Goal: Information Seeking & Learning: Learn about a topic

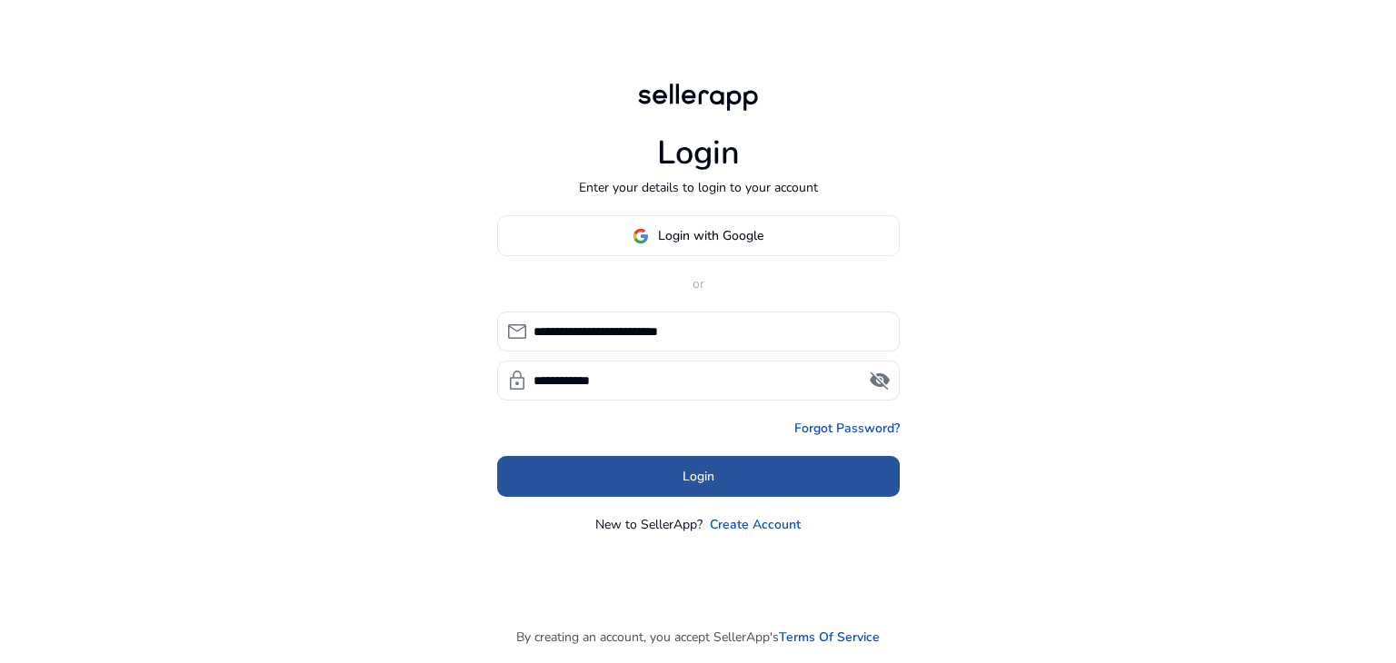
click at [682, 481] on span "Login" at bounding box center [698, 476] width 32 height 19
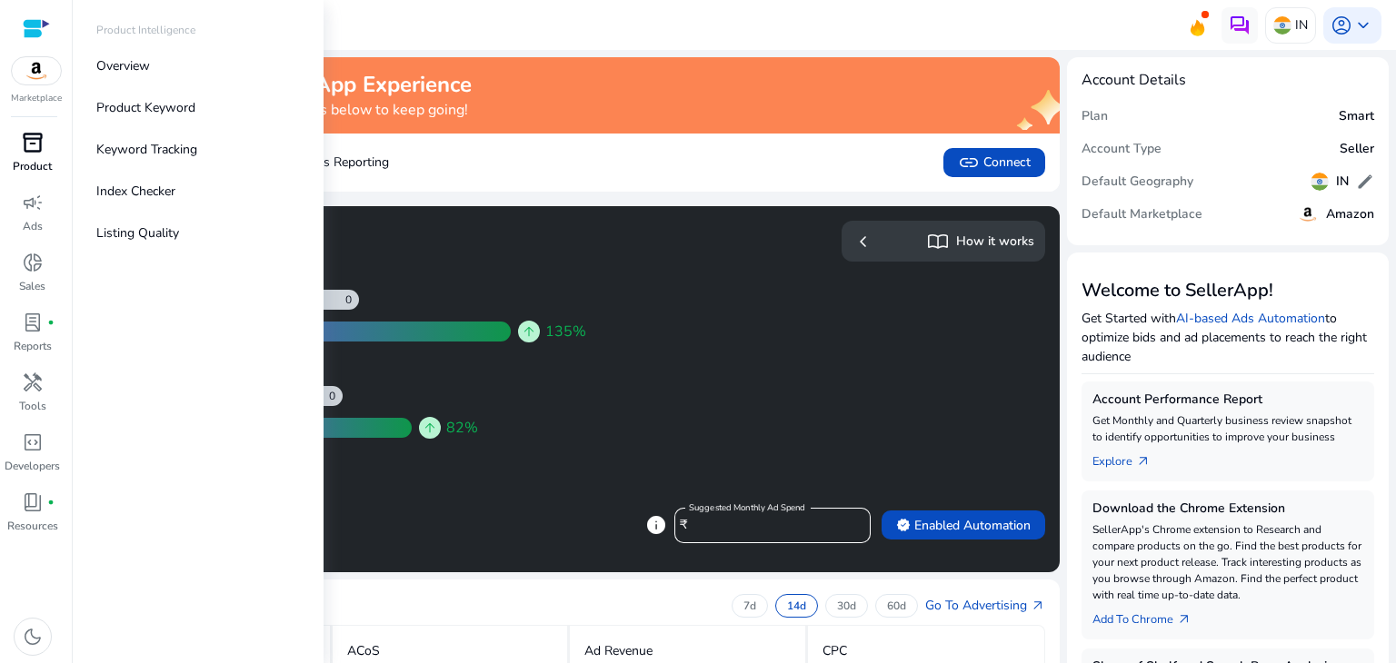
click at [33, 161] on p "Product" at bounding box center [32, 166] width 39 height 16
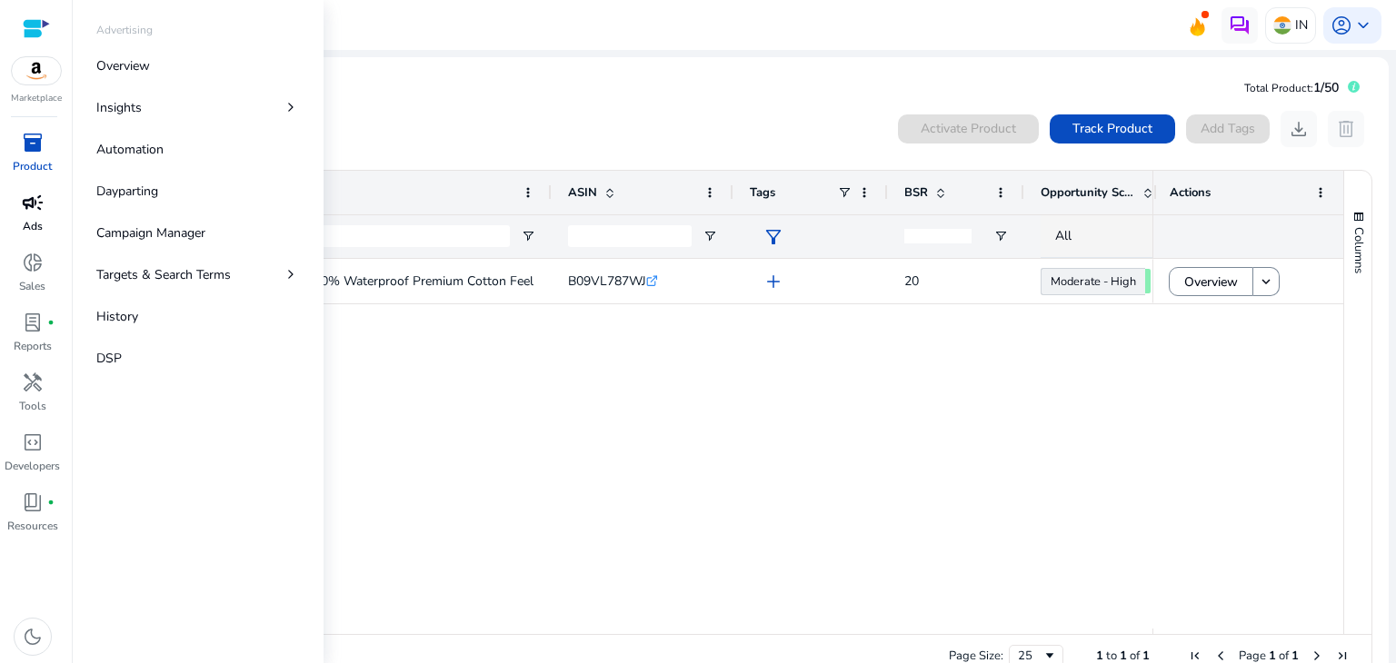
click at [32, 214] on span "campaign" at bounding box center [33, 203] width 22 height 22
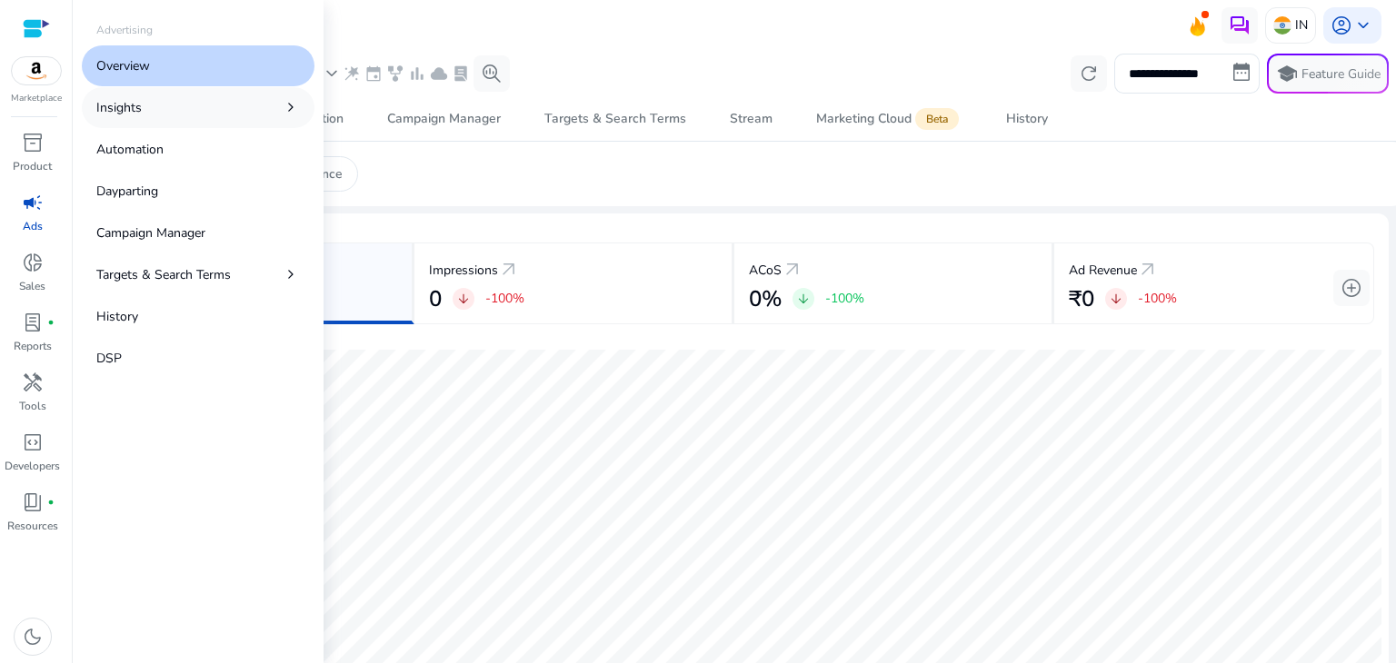
click at [143, 108] on link "Insights chevron_right" at bounding box center [198, 107] width 233 height 41
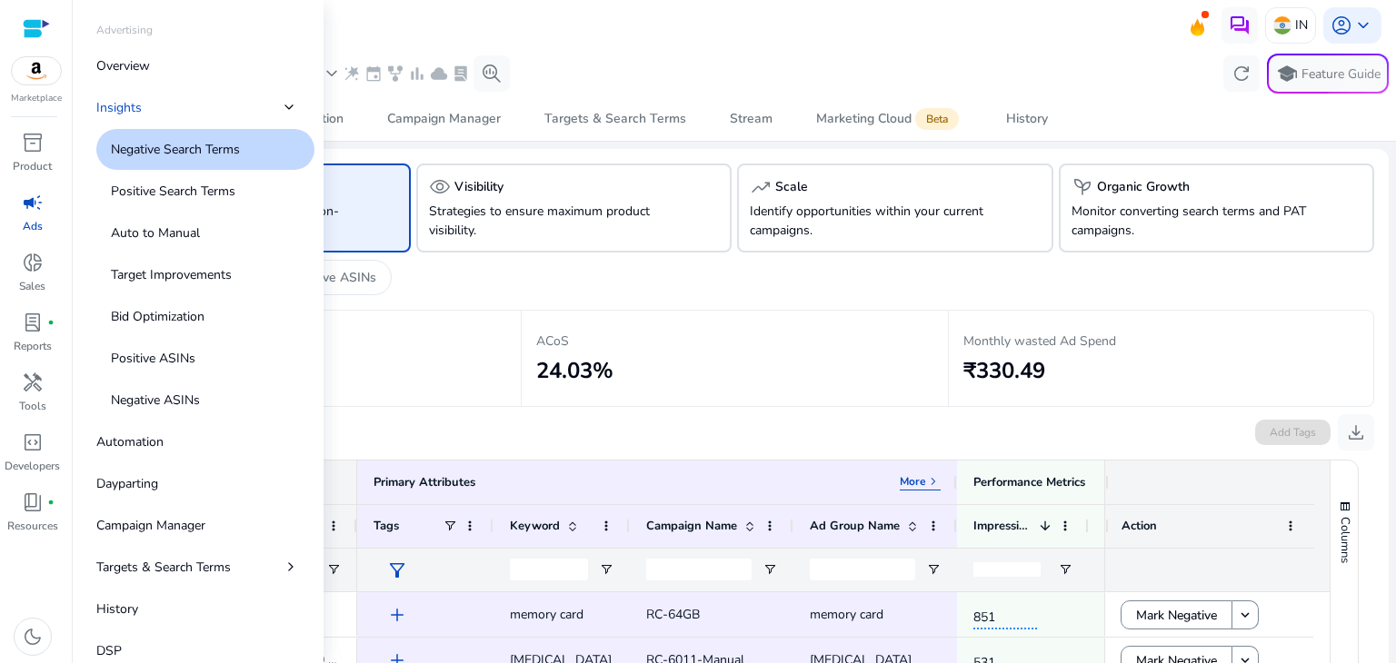
click at [202, 150] on p "Negative Search Terms" at bounding box center [175, 149] width 129 height 19
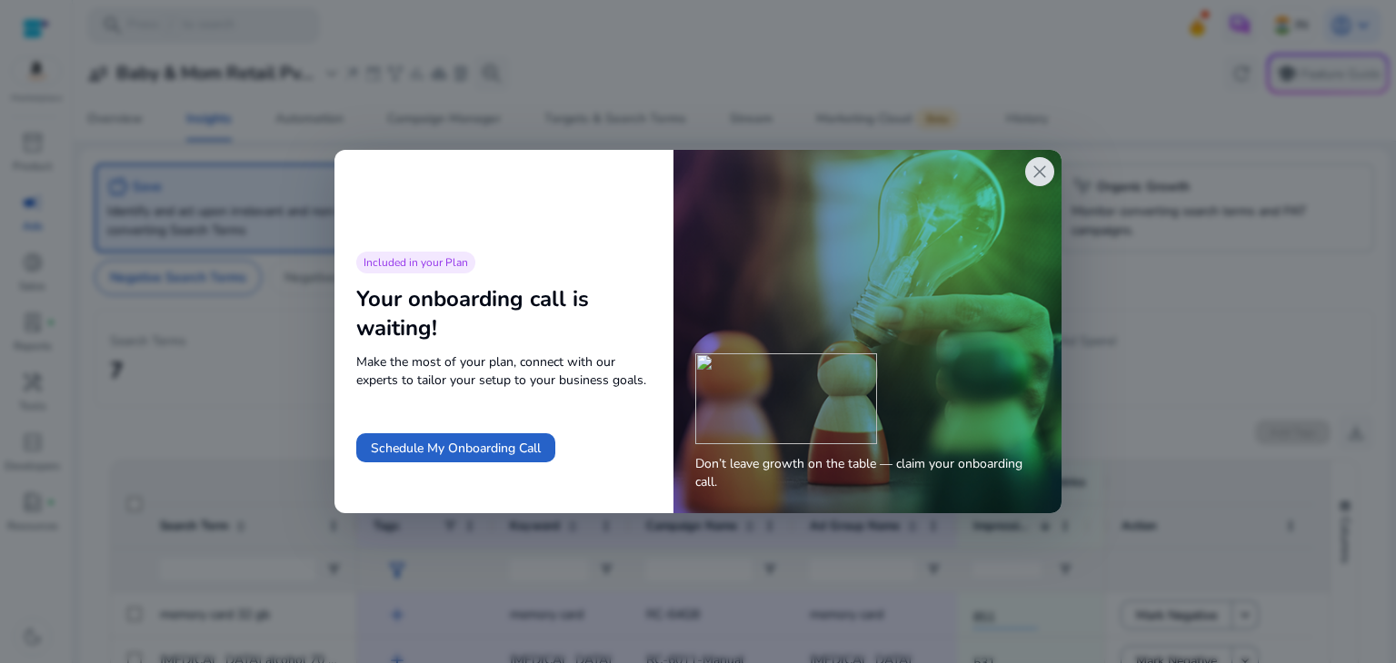
scroll to position [2, 0]
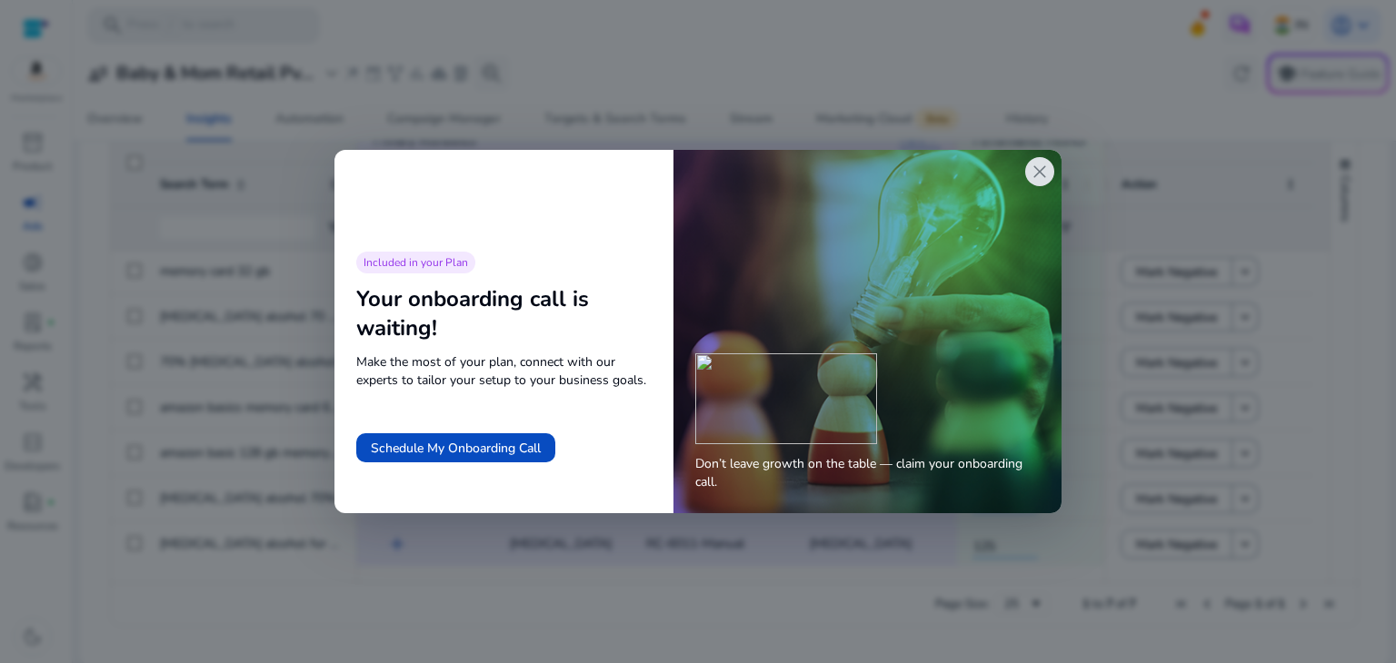
click at [1040, 168] on span "close" at bounding box center [1039, 172] width 22 height 22
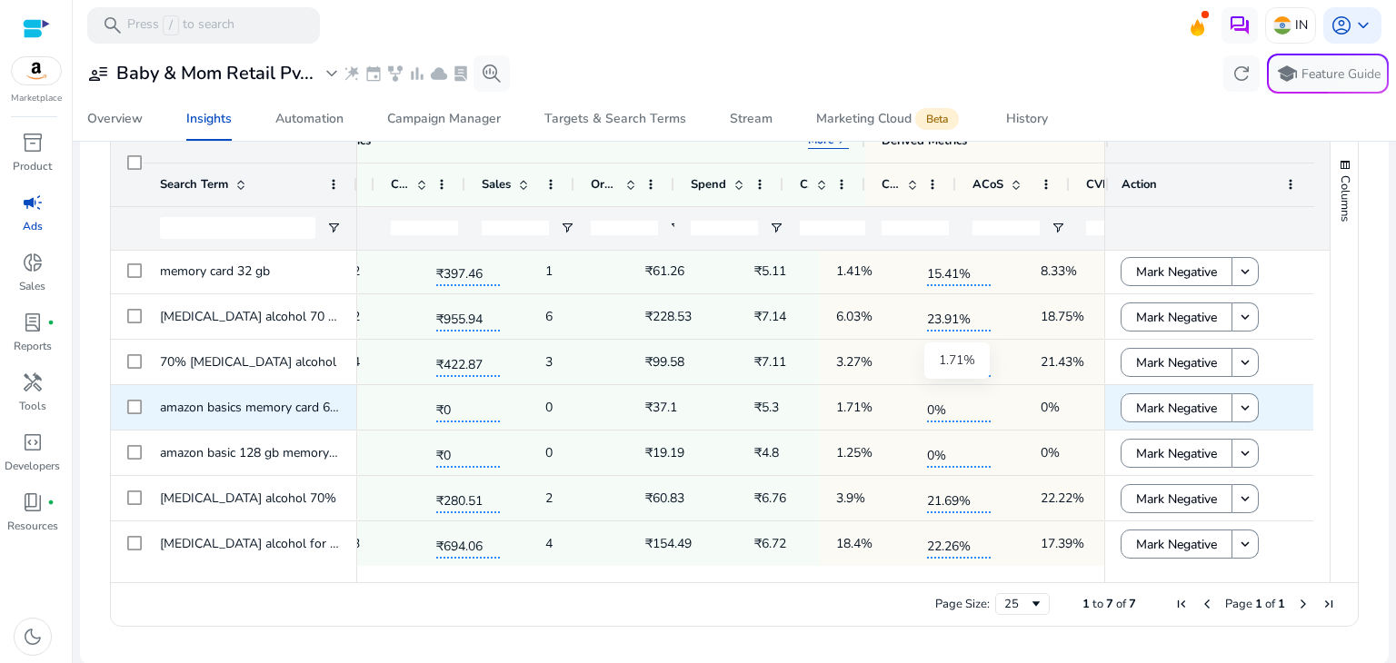
scroll to position [0, 0]
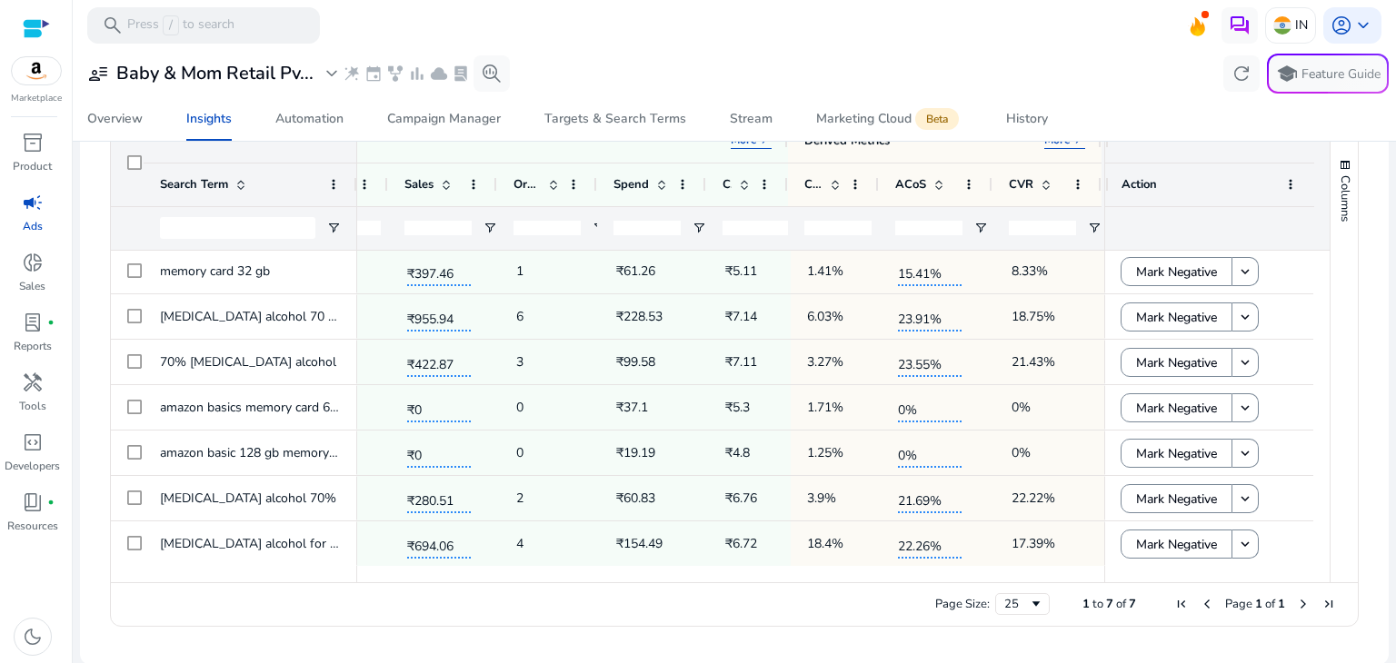
click at [784, 616] on div "Page Size: 25 1 to 7 of 7 Page 1 of 1" at bounding box center [734, 604] width 1247 height 44
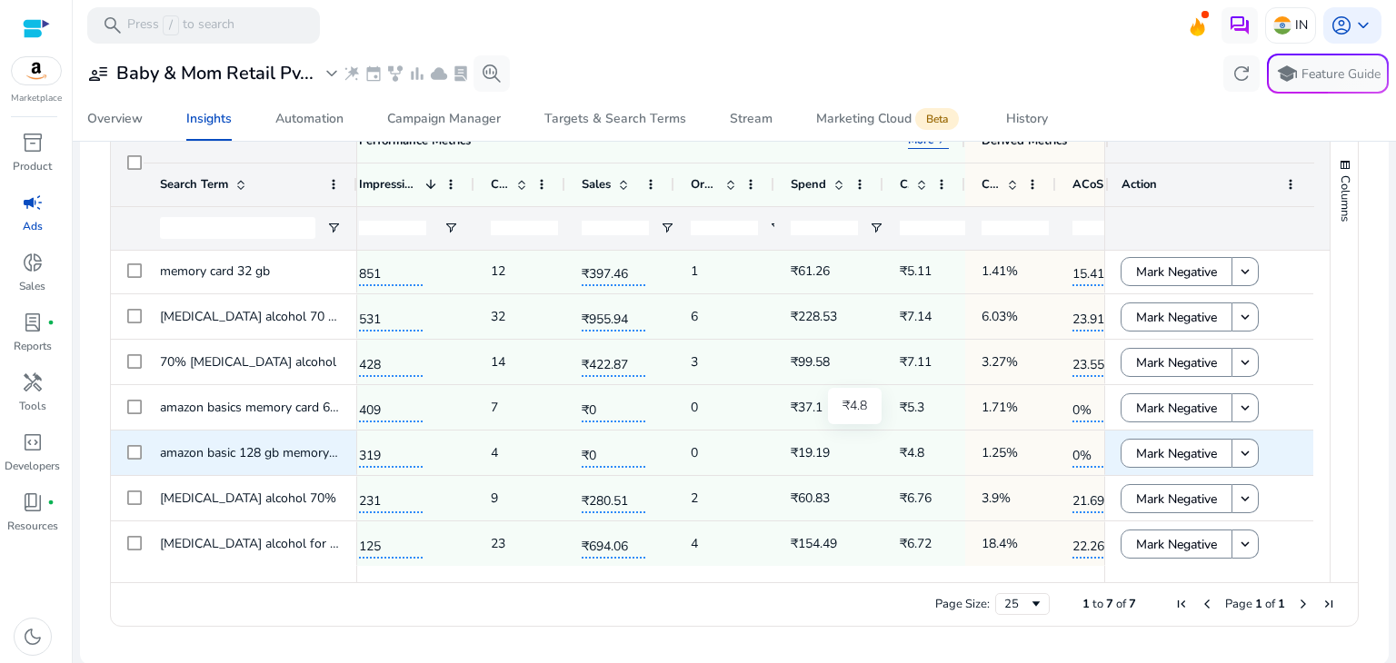
scroll to position [0, 602]
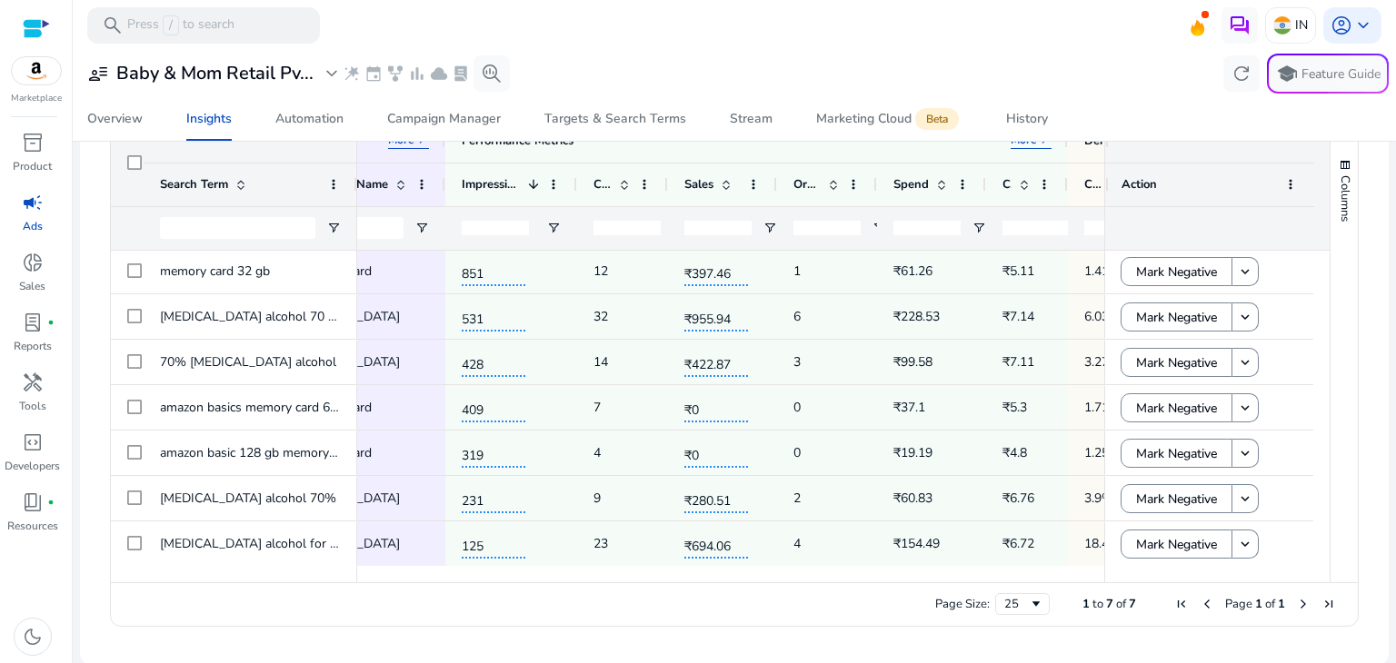
click at [597, 619] on div "Page Size: 25 1 to 7 of 7 Page 1 of 1" at bounding box center [734, 604] width 1247 height 44
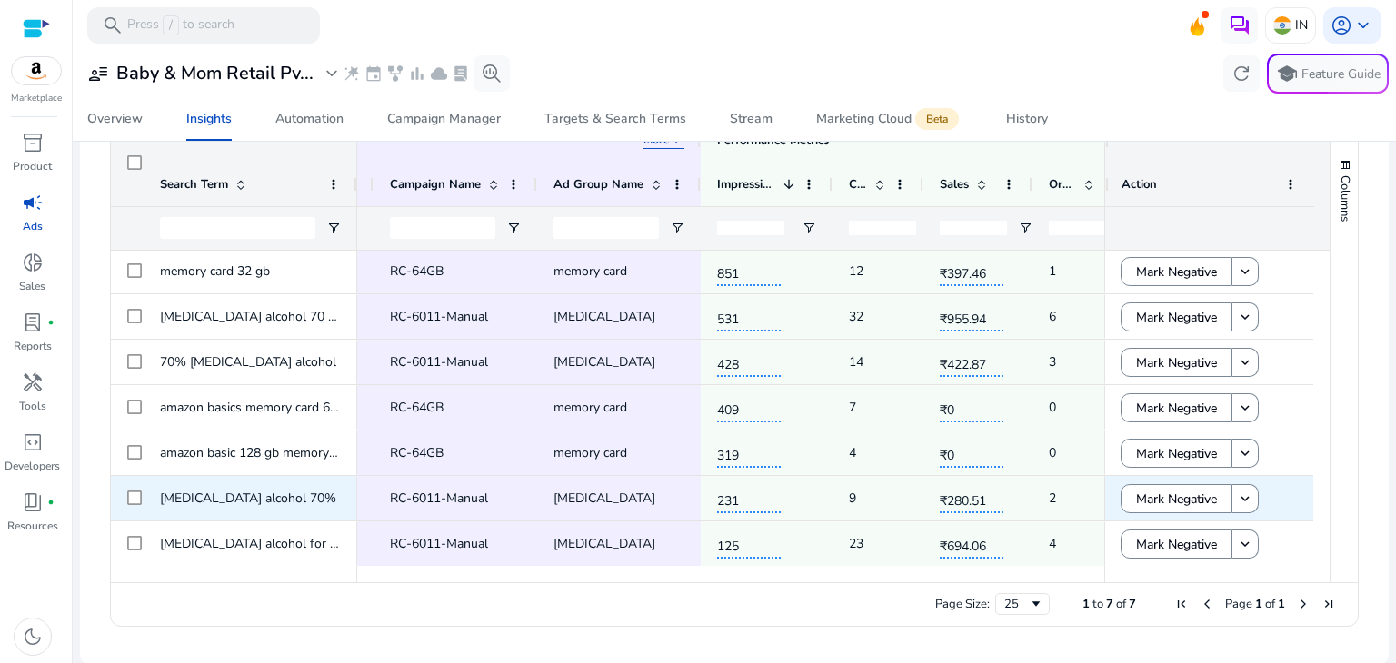
scroll to position [0, 234]
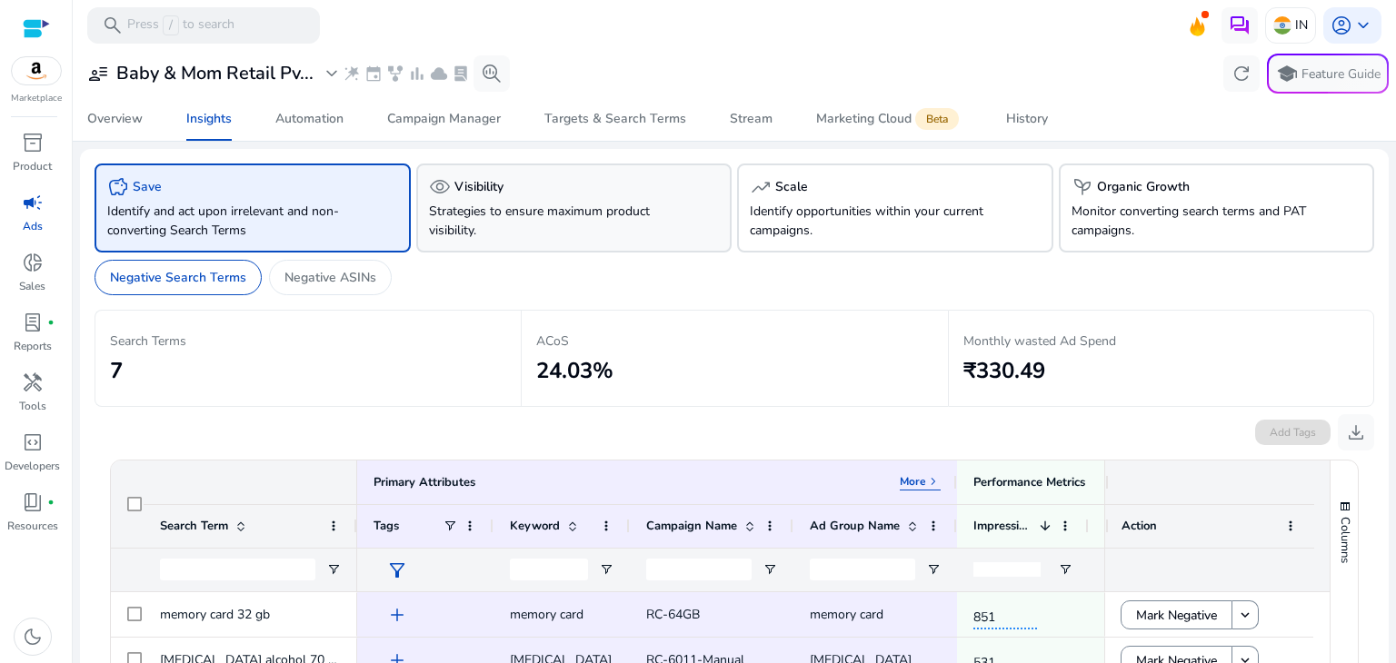
click at [586, 192] on div "visibility Visibility" at bounding box center [574, 187] width 291 height 22
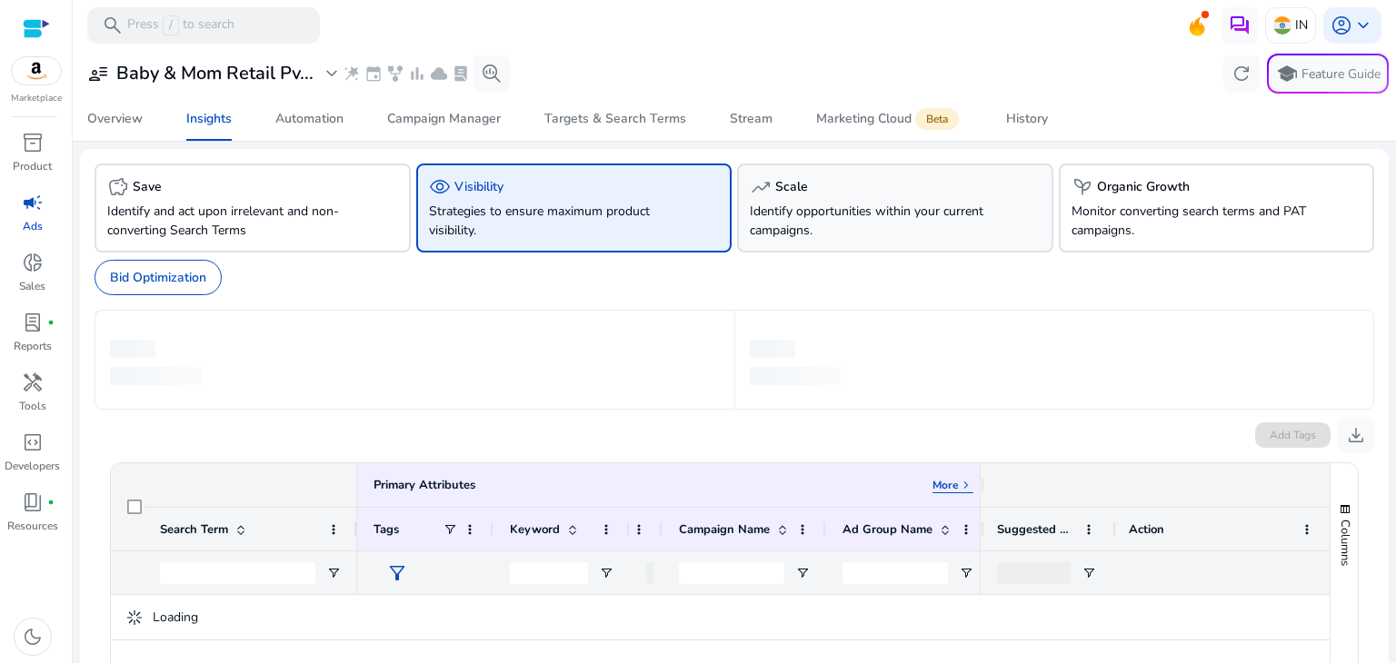
click at [883, 176] on div "trending_up Scale" at bounding box center [895, 187] width 291 height 22
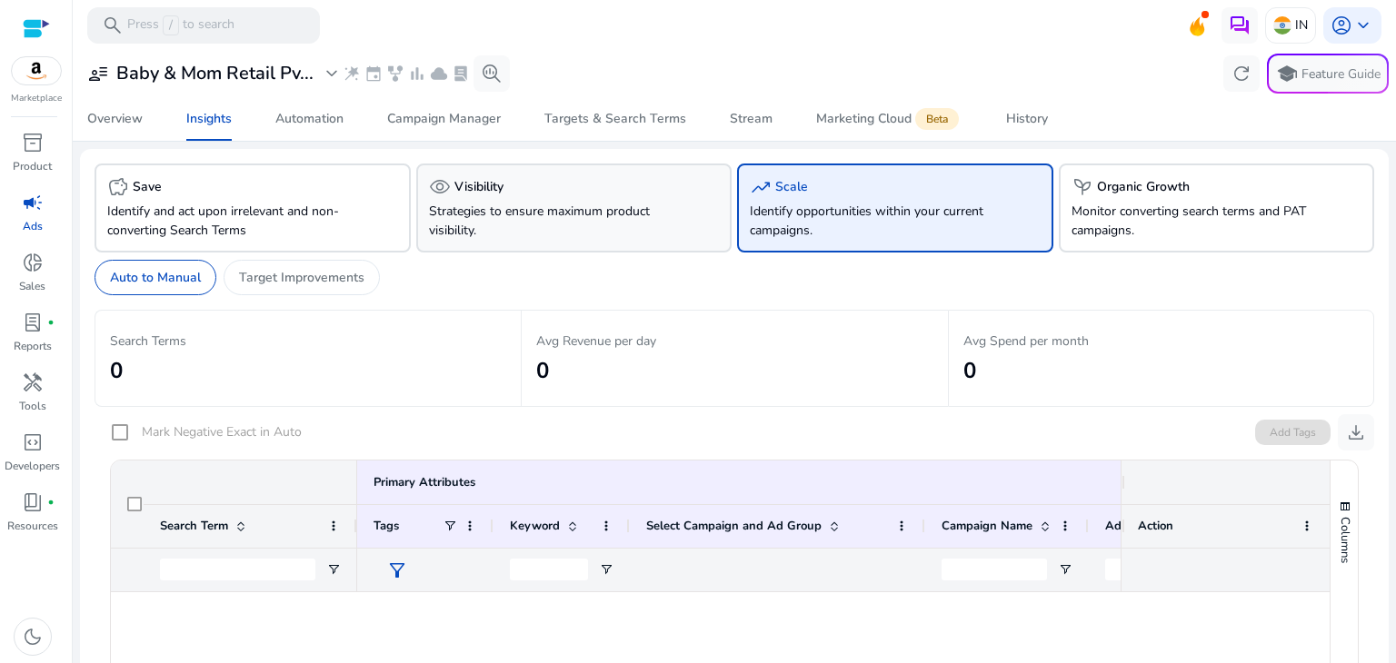
click at [619, 204] on p "Strategies to ensure maximum product visibility." at bounding box center [550, 221] width 242 height 38
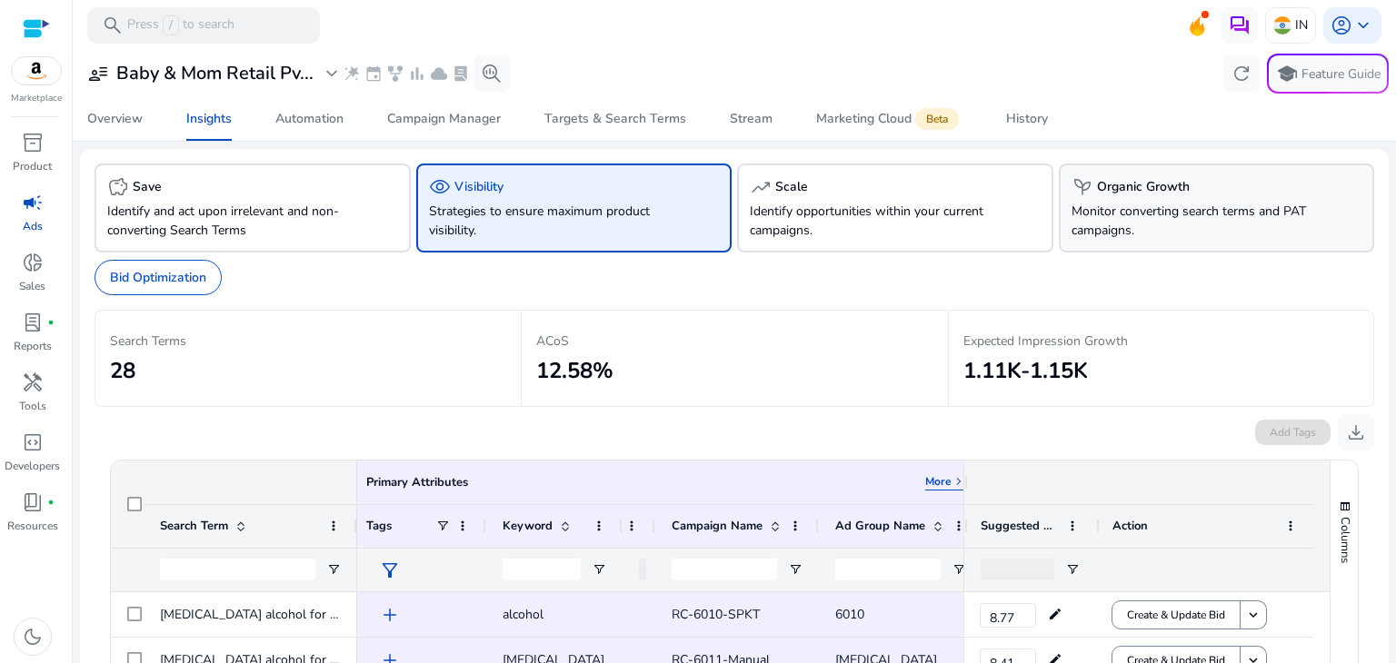
click at [1145, 202] on p "Monitor converting search terms and PAT campaigns." at bounding box center [1192, 221] width 242 height 38
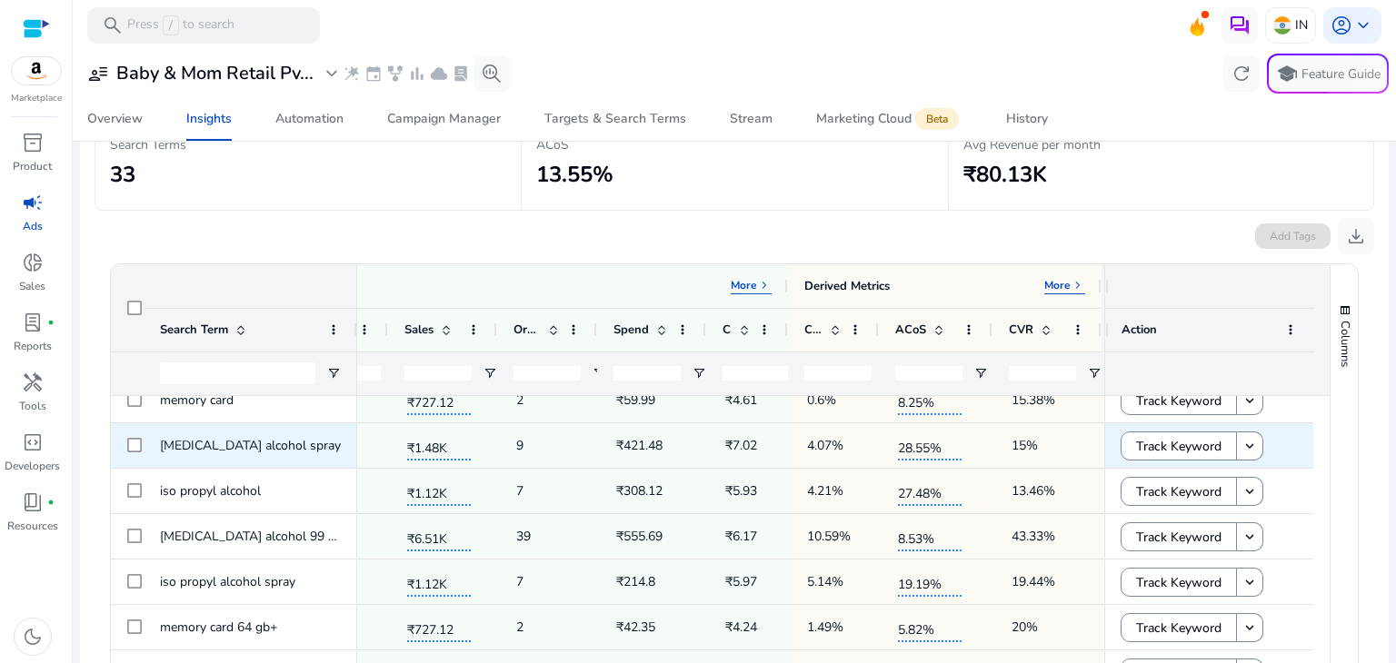
scroll to position [73, 0]
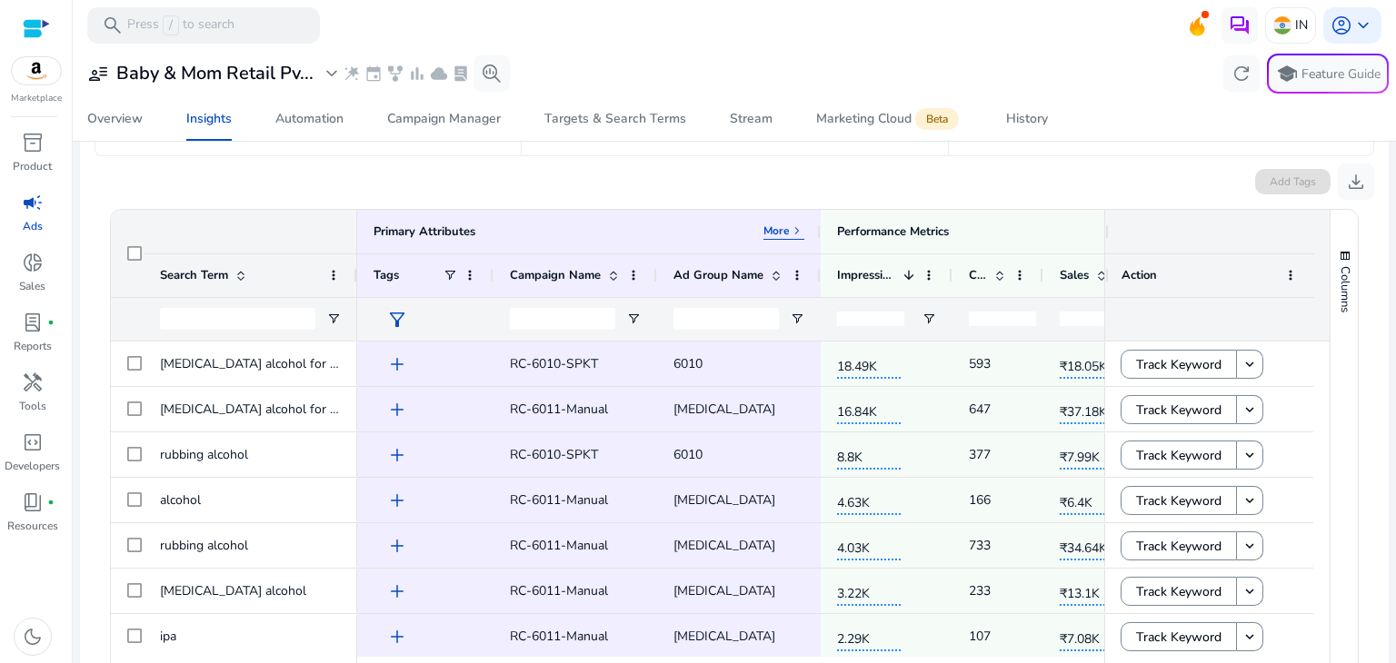
click at [734, 172] on div "Add Tags download" at bounding box center [733, 178] width 1279 height 44
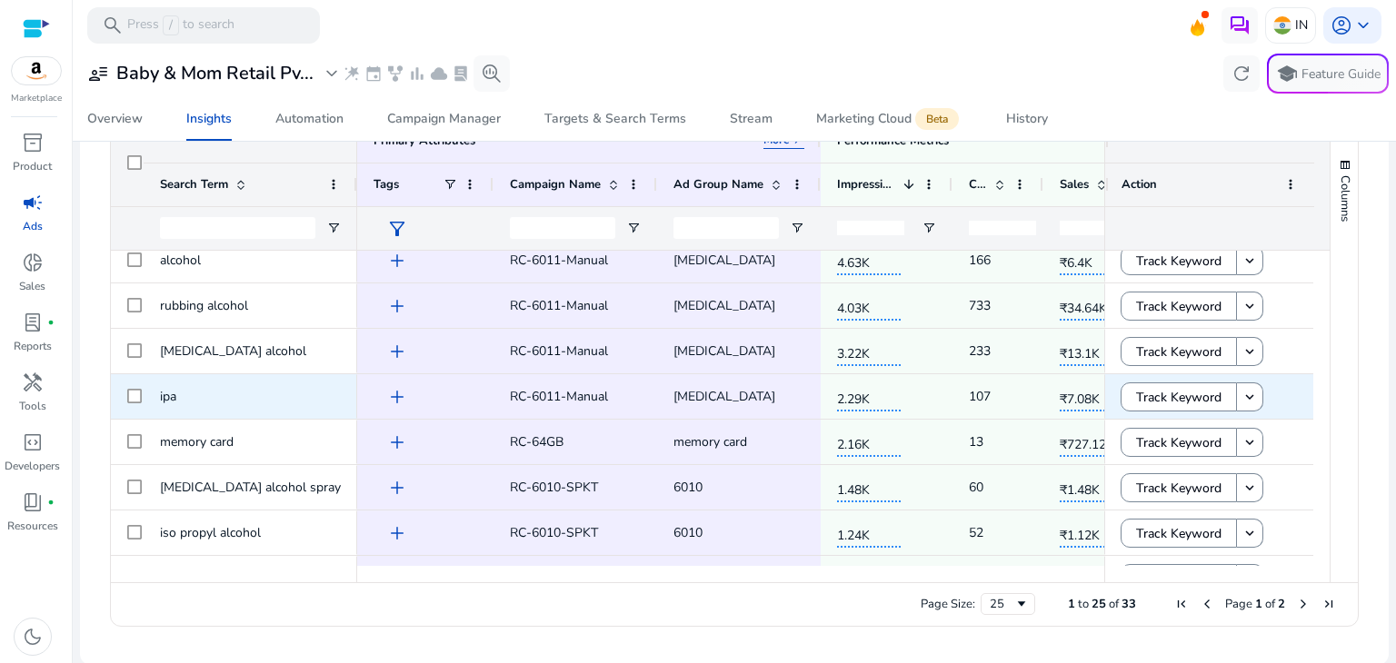
scroll to position [242, 0]
